Goal: Check status: Check status

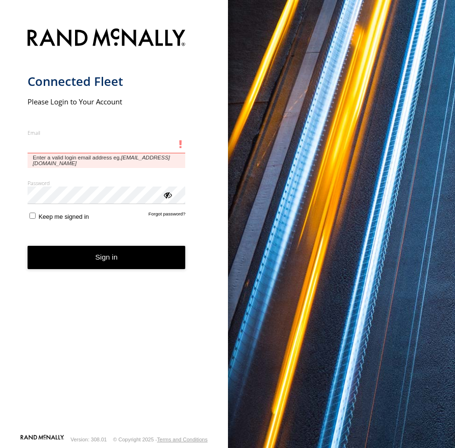
type input "**********"
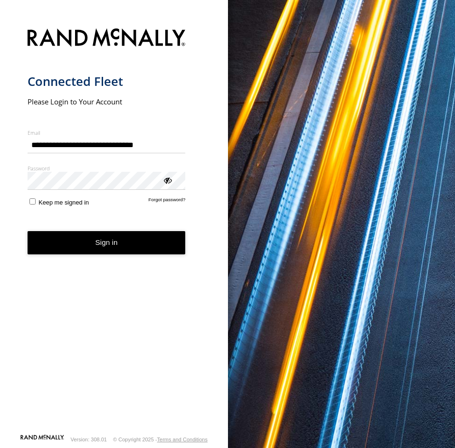
click at [97, 253] on button "Sign in" at bounding box center [107, 242] width 158 height 23
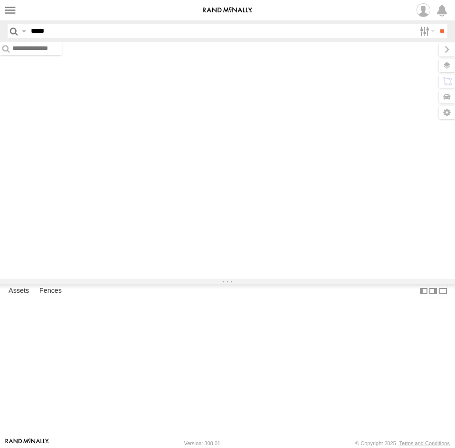
type input "*****"
click at [436, 24] on input "**" at bounding box center [441, 31] width 11 height 14
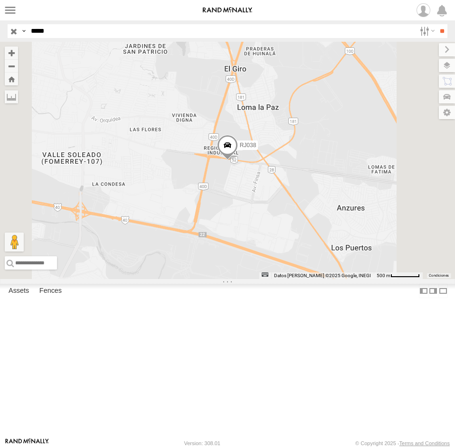
click at [0, 0] on div "RJ038" at bounding box center [0, 0] width 0 height 0
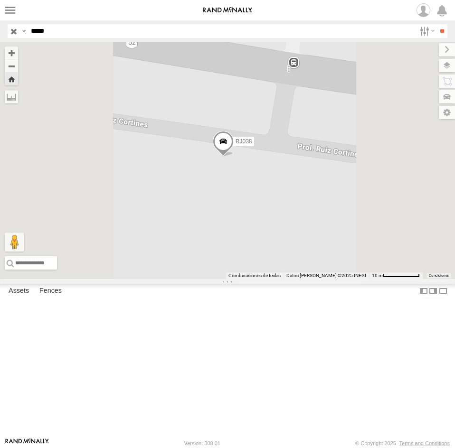
click at [234, 157] on span at bounding box center [223, 144] width 21 height 26
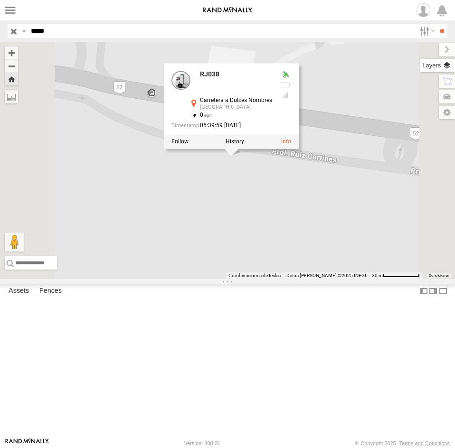
click at [446, 66] on label at bounding box center [437, 65] width 35 height 13
click at [0, 0] on span "Basemaps" at bounding box center [0, 0] width 0 height 0
click at [0, 0] on span "Satellite + Roadmap" at bounding box center [0, 0] width 0 height 0
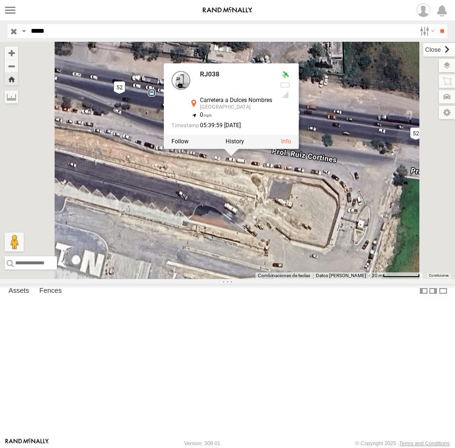
click at [423, 56] on label at bounding box center [439, 49] width 32 height 13
click at [306, 276] on div "RJ038 RJ038 Carretera a [GEOGRAPHIC_DATA] 25.70115 , -100.13801 0 05:39:59 [DAT…" at bounding box center [227, 160] width 455 height 237
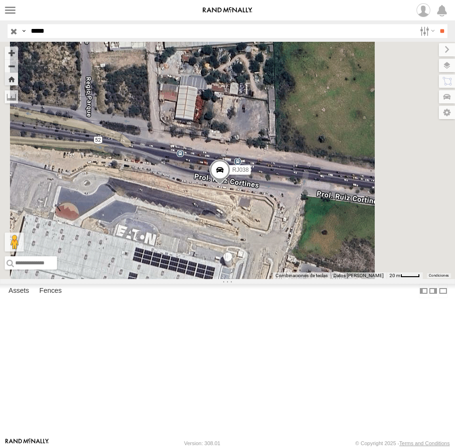
drag, startPoint x: 258, startPoint y: 398, endPoint x: 342, endPoint y: 267, distance: 155.9
click at [342, 267] on div "RJ038 Combinaciones de teclas Datos [PERSON_NAME] Datos [PERSON_NAME] ©2025 INE…" at bounding box center [227, 160] width 455 height 237
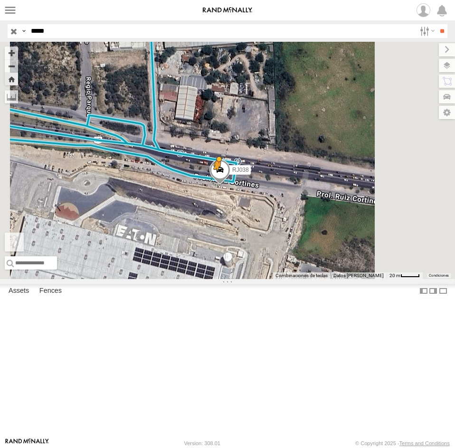
drag, startPoint x: 255, startPoint y: 398, endPoint x: 337, endPoint y: 257, distance: 162.5
click at [337, 257] on div "RJ038 Para activar la función de arrastrar con el teclado, presiona Alt + Intro…" at bounding box center [227, 160] width 455 height 237
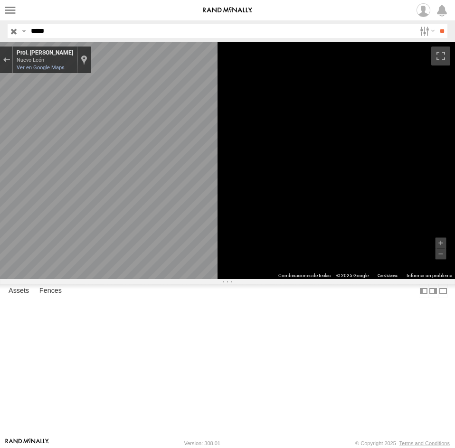
click at [65, 68] on link "Ver en Google Maps" at bounding box center [41, 68] width 48 height 6
